Goal: Information Seeking & Learning: Understand process/instructions

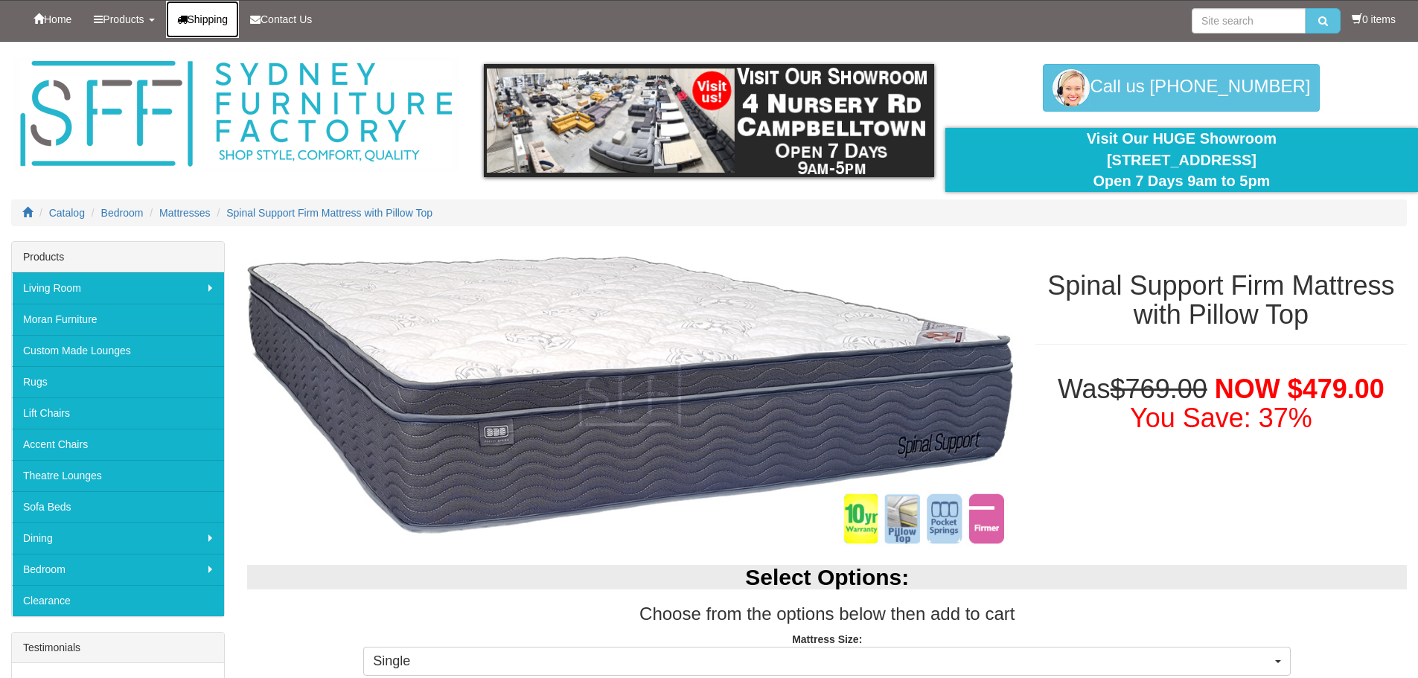
click at [218, 26] on link "Shipping" at bounding box center [203, 19] width 74 height 37
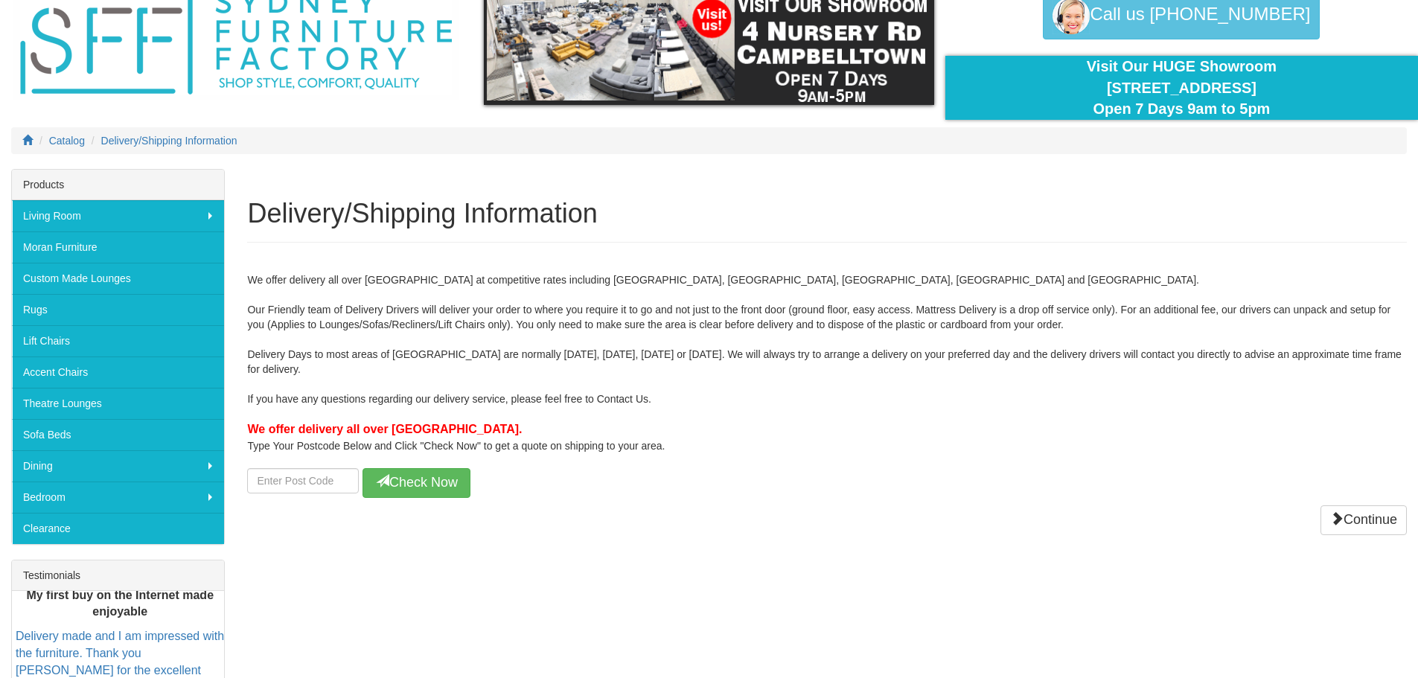
scroll to position [74, 0]
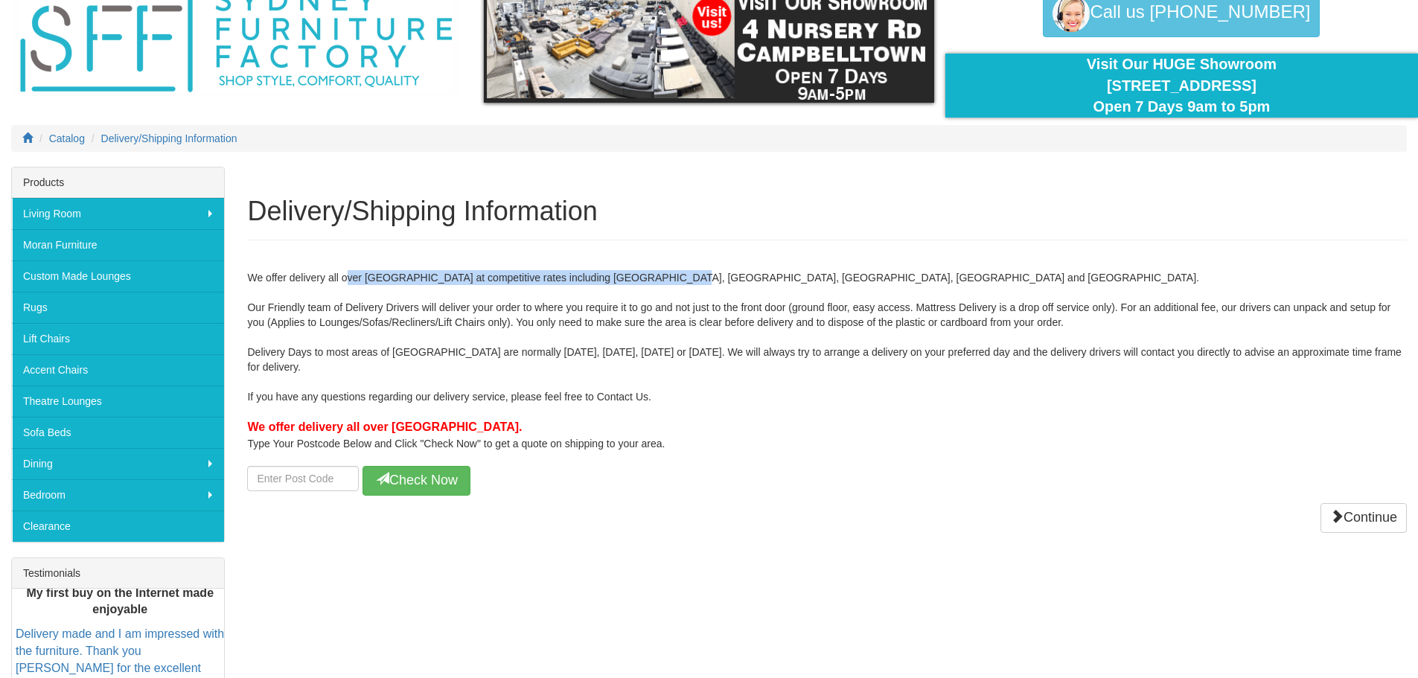
drag, startPoint x: 349, startPoint y: 278, endPoint x: 670, endPoint y: 278, distance: 320.7
click at [670, 278] on div "We offer delivery all over Sydney at competitive rates including Wollongong, Bl…" at bounding box center [826, 375] width 1159 height 240
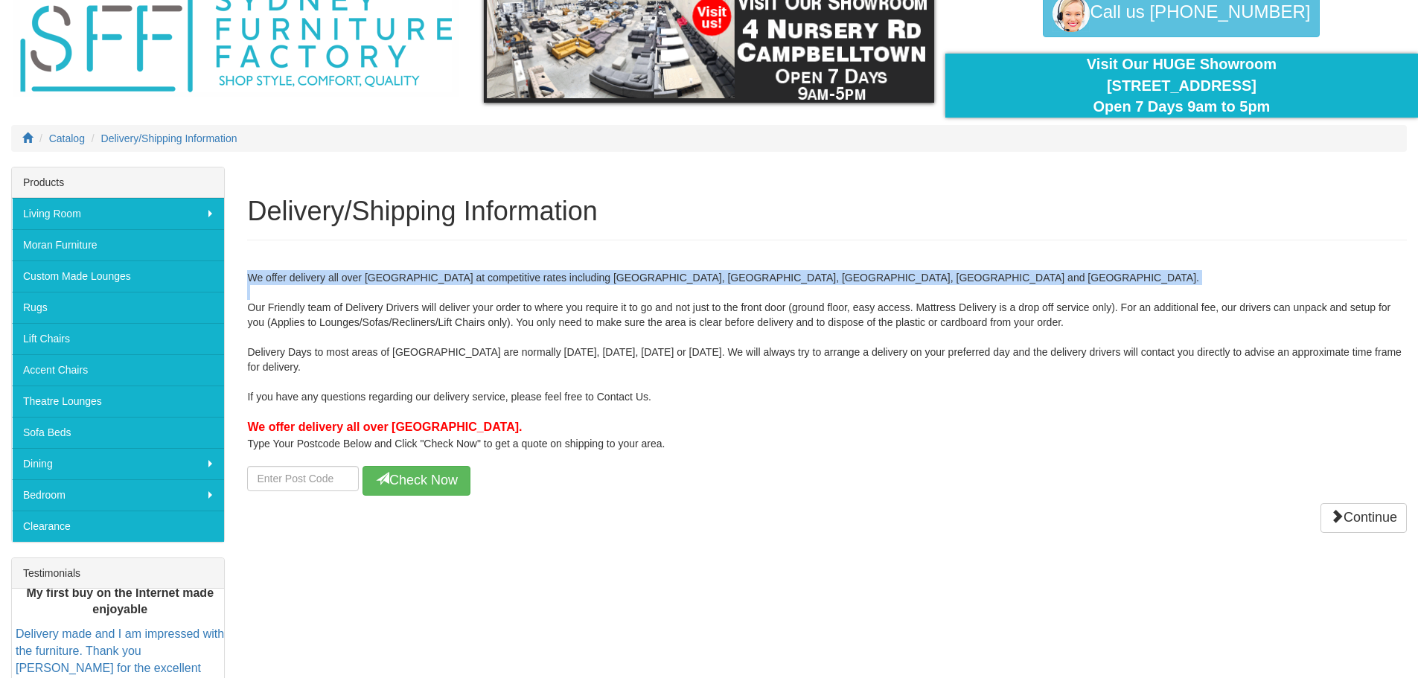
drag, startPoint x: 670, startPoint y: 278, endPoint x: 679, endPoint y: 298, distance: 22.0
click at [679, 298] on div "We offer delivery all over Sydney at competitive rates including Wollongong, Bl…" at bounding box center [826, 375] width 1159 height 240
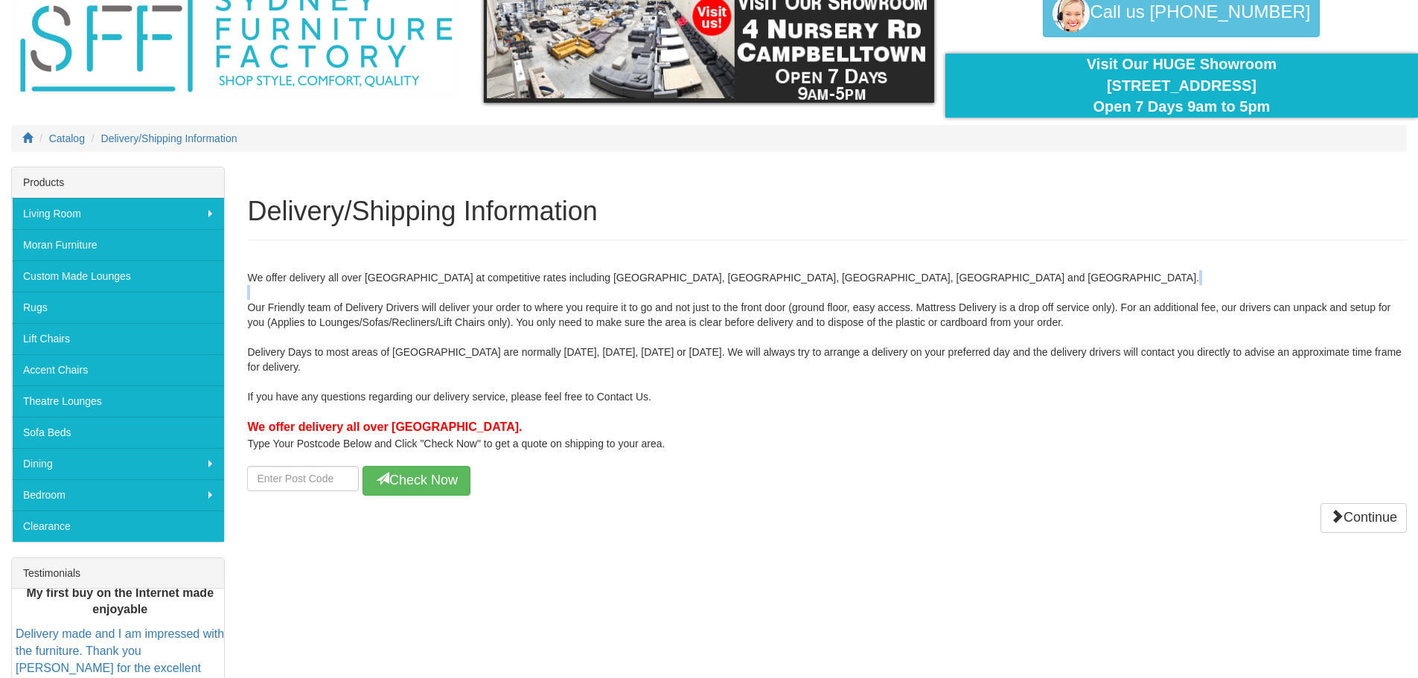
click at [679, 298] on div "We offer delivery all over Sydney at competitive rates including Wollongong, Bl…" at bounding box center [826, 375] width 1159 height 240
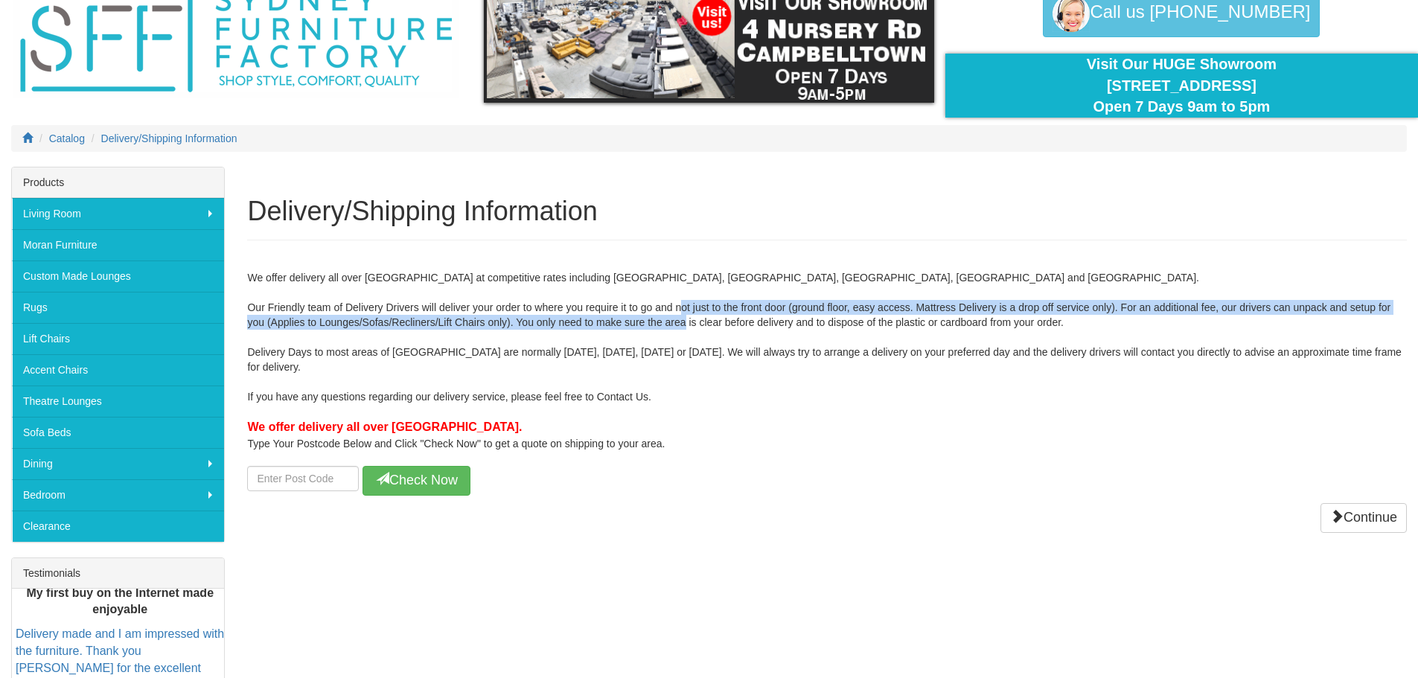
click at [687, 323] on div "We offer delivery all over Sydney at competitive rates including Wollongong, Bl…" at bounding box center [826, 375] width 1159 height 240
click at [688, 326] on div "We offer delivery all over Sydney at competitive rates including Wollongong, Bl…" at bounding box center [826, 375] width 1159 height 240
